Goal: Information Seeking & Learning: Learn about a topic

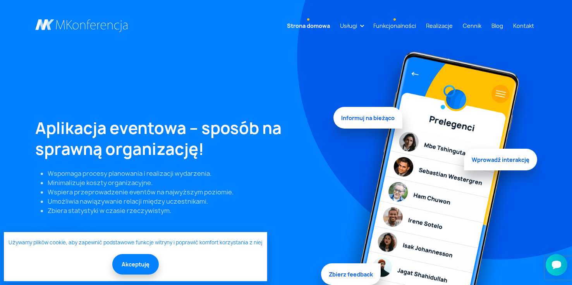
click at [395, 23] on link "Funkcjonalności" at bounding box center [394, 26] width 49 height 14
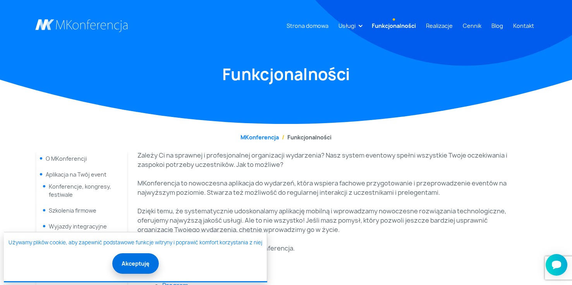
click at [138, 262] on button "Akceptuję" at bounding box center [135, 263] width 46 height 21
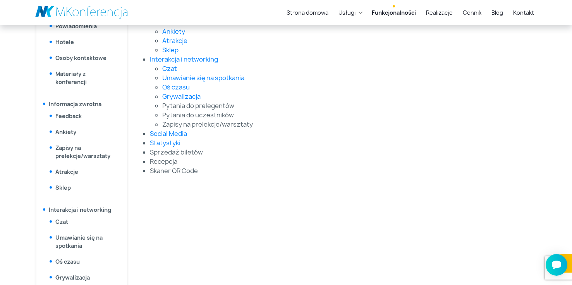
scroll to position [362, 0]
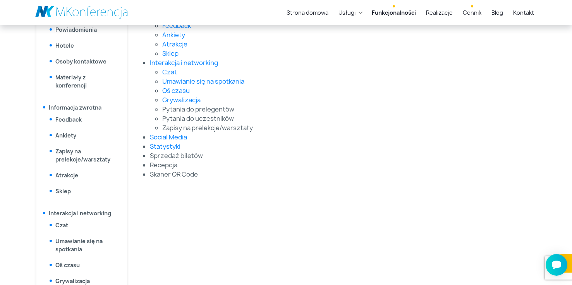
click at [477, 12] on link "Cennik" at bounding box center [472, 12] width 25 height 14
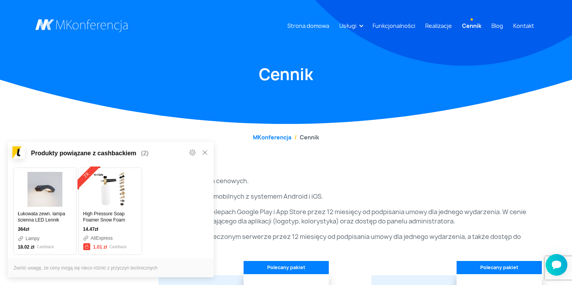
click at [205, 151] on icon at bounding box center [204, 152] width 5 height 5
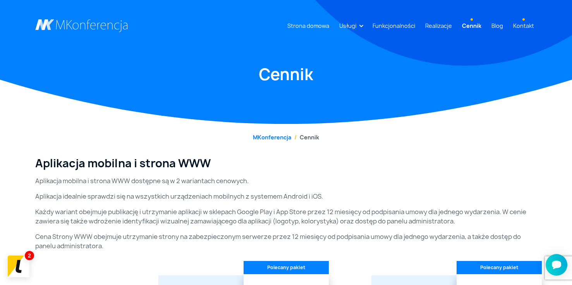
click at [521, 25] on link "Kontakt" at bounding box center [523, 26] width 27 height 14
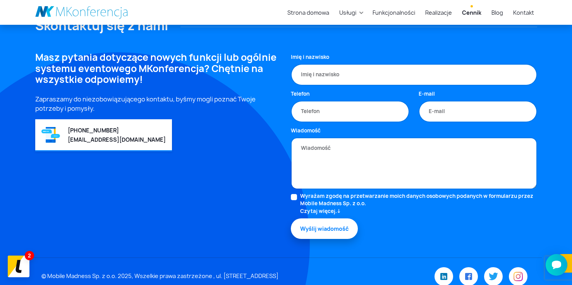
scroll to position [1617, 0]
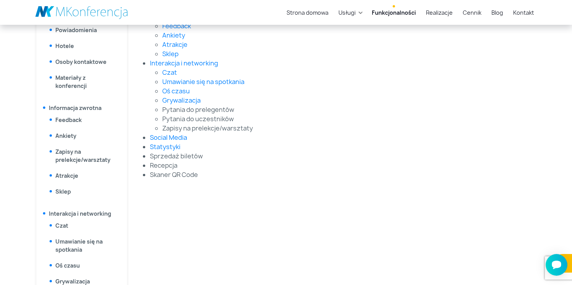
scroll to position [362, 0]
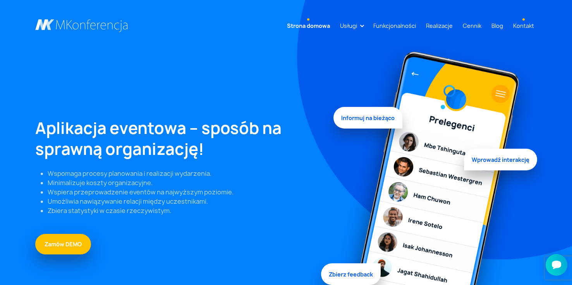
click at [519, 25] on link "Kontakt" at bounding box center [523, 26] width 27 height 14
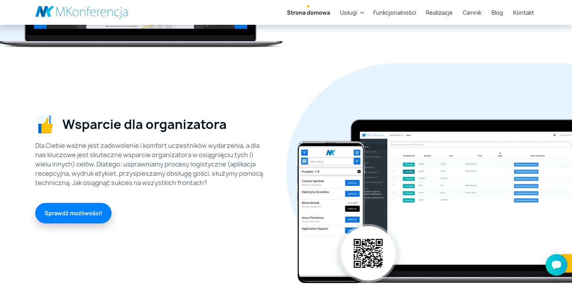
scroll to position [1644, 0]
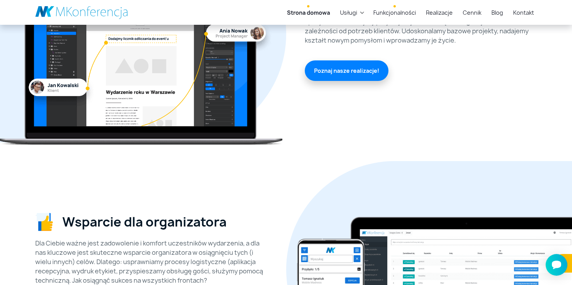
click at [398, 15] on link "Funkcjonalności" at bounding box center [394, 12] width 49 height 14
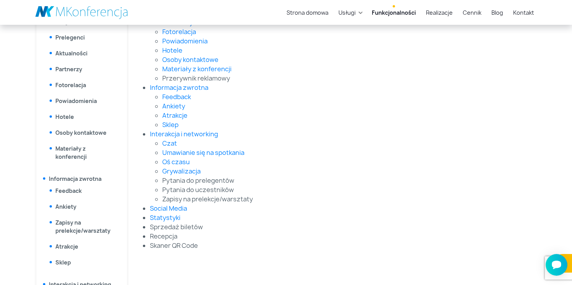
scroll to position [292, 0]
